Goal: Find contact information: Find contact information

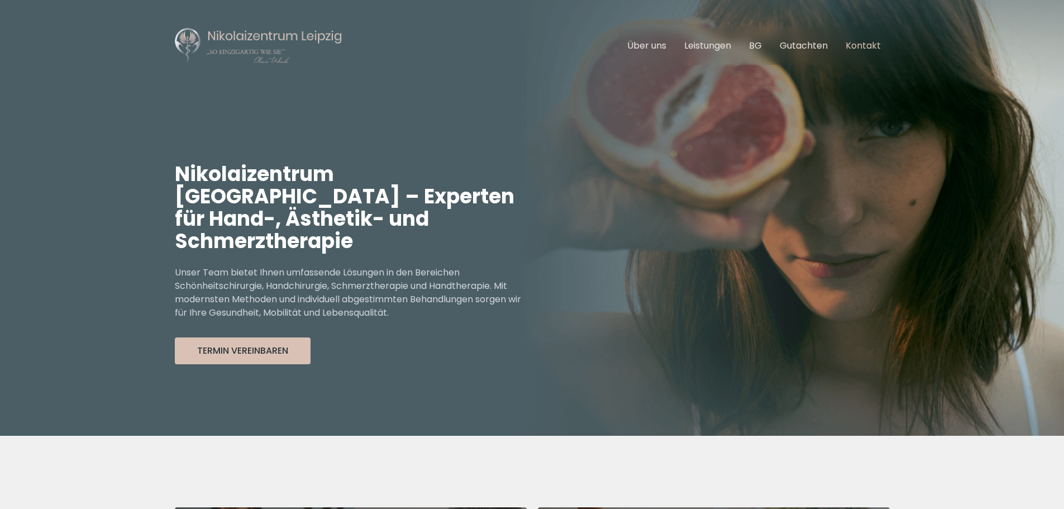
click at [861, 51] on link "Kontakt" at bounding box center [863, 45] width 35 height 13
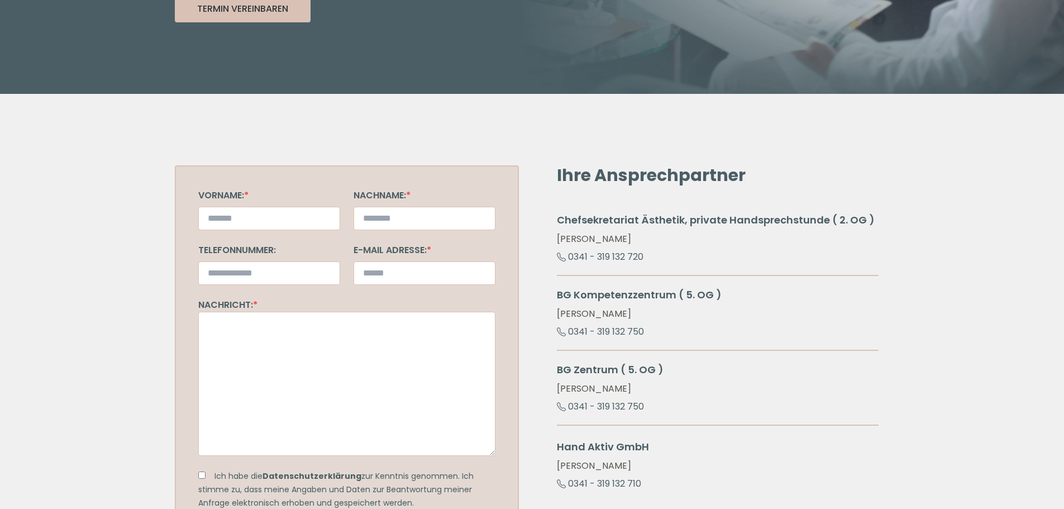
scroll to position [344, 0]
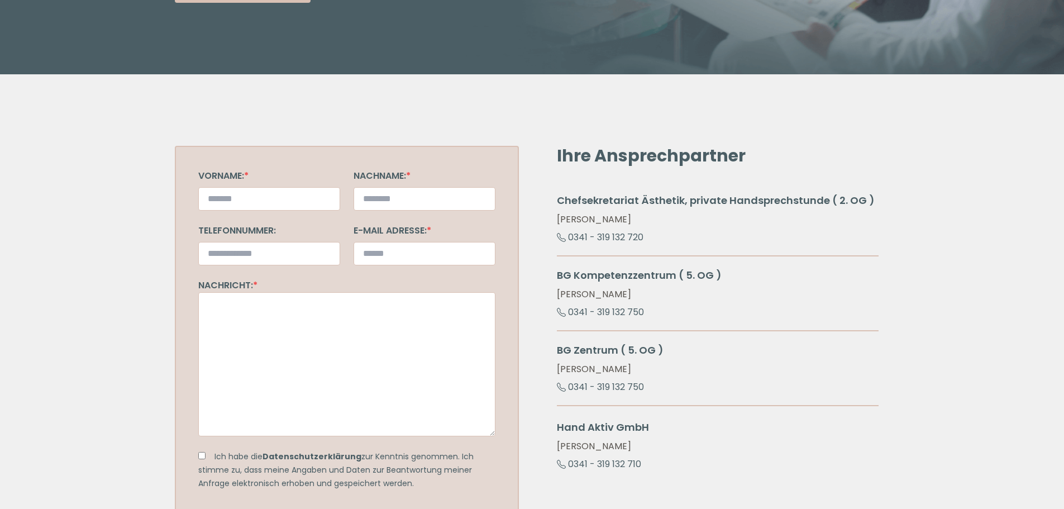
drag, startPoint x: 551, startPoint y: 217, endPoint x: 712, endPoint y: 236, distance: 162.0
click at [712, 236] on div "Ihre Ansprechpartner Chefsekretariat Ästhetik, private Handsprechstunde ( 2. OG…" at bounding box center [718, 354] width 344 height 417
copy div "[PERSON_NAME] 0341 - 319 132 720"
click at [723, 239] on div "Chefsekretariat Ästhetik, private Handsprechstunde ( 2. OG ) [PERSON_NAME] 0341…" at bounding box center [718, 225] width 322 height 64
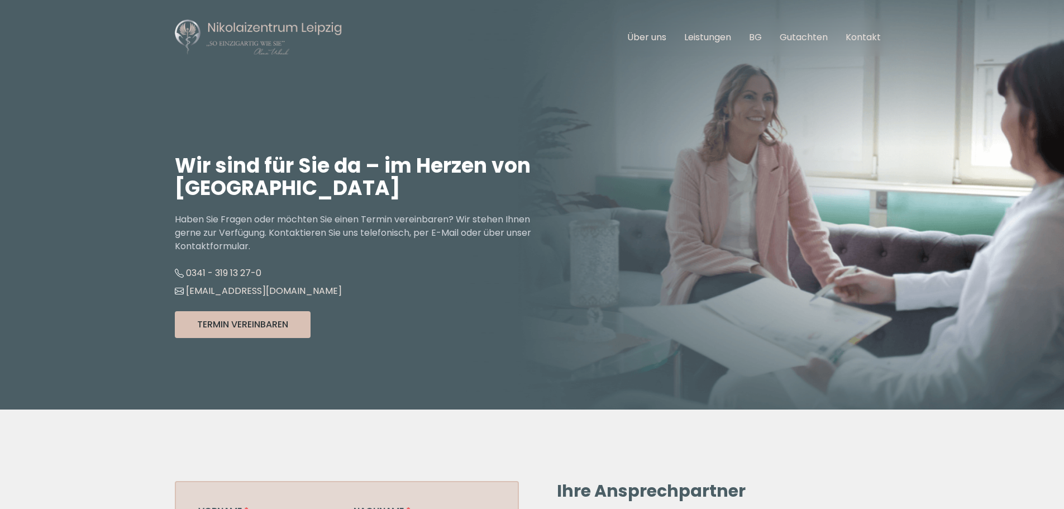
scroll to position [0, 0]
